Goal: Navigation & Orientation: Find specific page/section

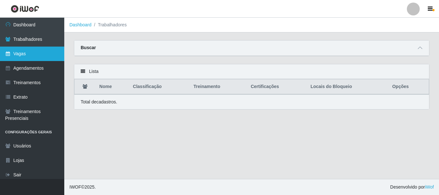
click at [30, 50] on link "Vagas" at bounding box center [32, 54] width 64 height 14
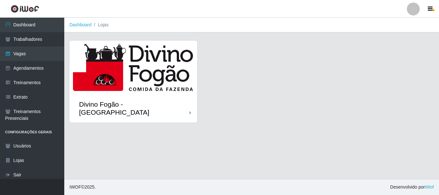
click at [165, 72] on img at bounding box center [133, 66] width 128 height 53
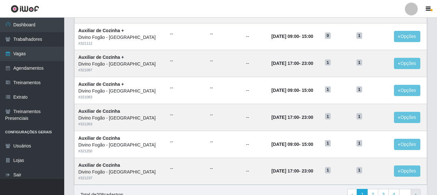
scroll to position [350, 0]
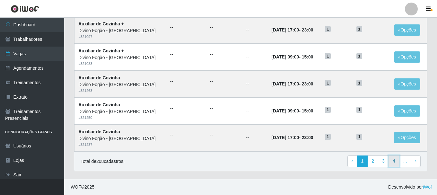
click at [394, 162] on link "4" at bounding box center [394, 162] width 11 height 12
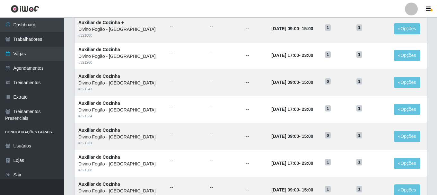
scroll to position [350, 0]
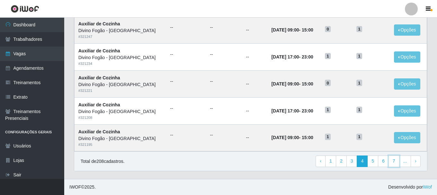
click at [394, 162] on link "7" at bounding box center [394, 162] width 11 height 12
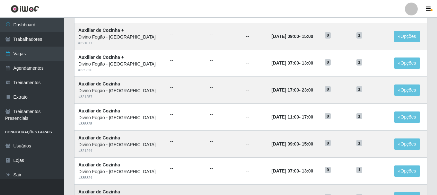
scroll to position [350, 0]
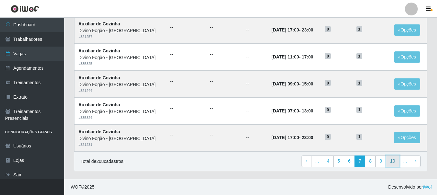
click at [389, 161] on link "10" at bounding box center [392, 162] width 13 height 12
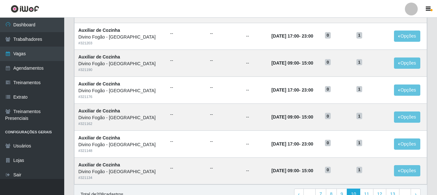
scroll to position [350, 0]
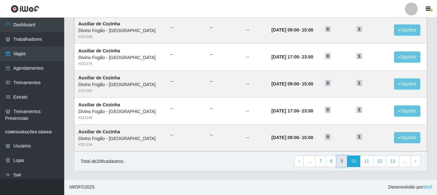
click at [344, 161] on link "9" at bounding box center [342, 162] width 11 height 12
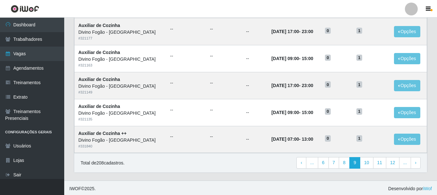
scroll to position [350, 0]
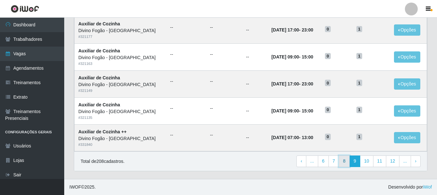
click at [345, 162] on link "8" at bounding box center [344, 162] width 11 height 12
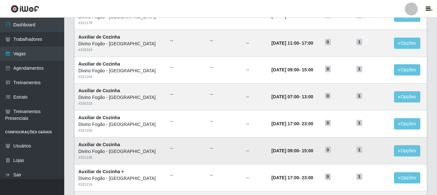
scroll to position [350, 0]
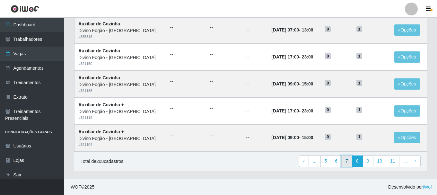
click at [347, 164] on link "7" at bounding box center [347, 162] width 11 height 12
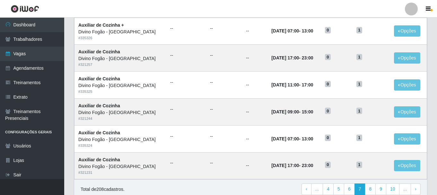
scroll to position [350, 0]
